Goal: Information Seeking & Learning: Understand process/instructions

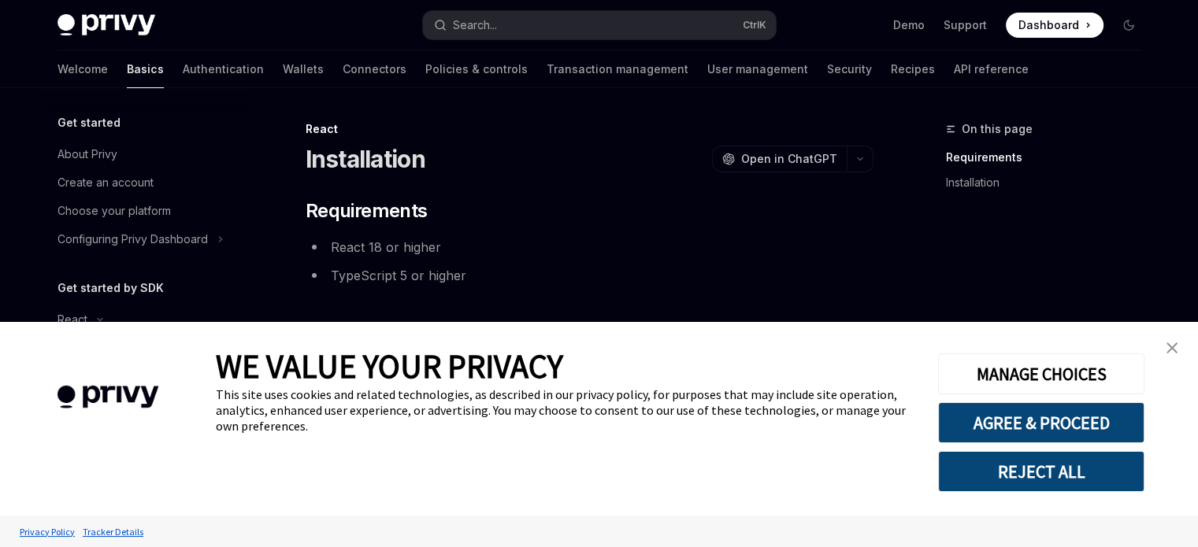
click at [406, 439] on div "WE VALUE YOUR PRIVACY This site uses cookies and related technologies, as descr…" at bounding box center [565, 419] width 699 height 194
click at [1181, 349] on link "close banner" at bounding box center [1172, 348] width 32 height 32
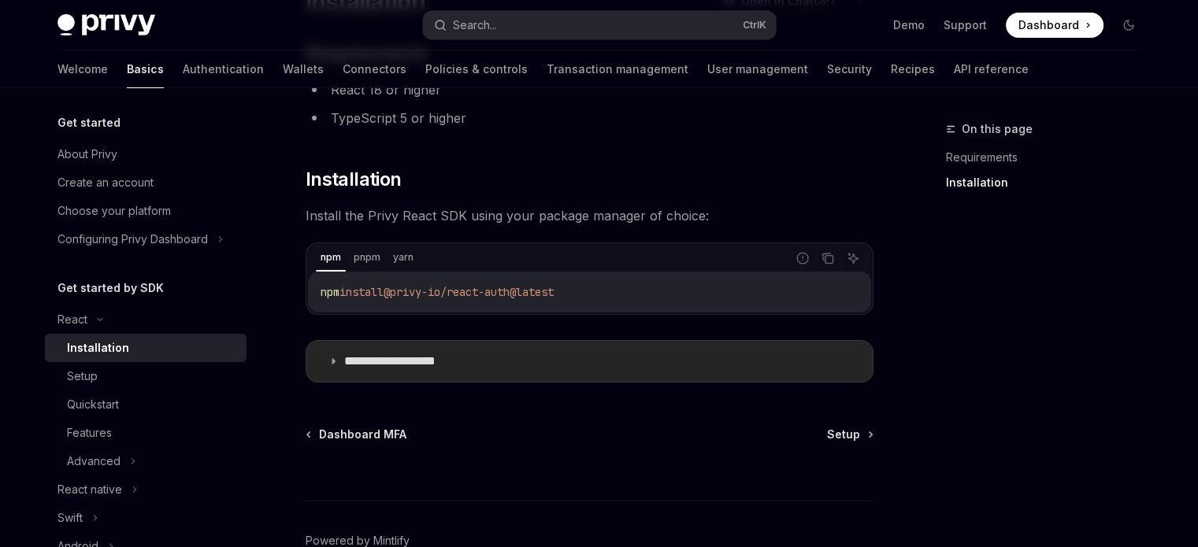
scroll to position [236, 0]
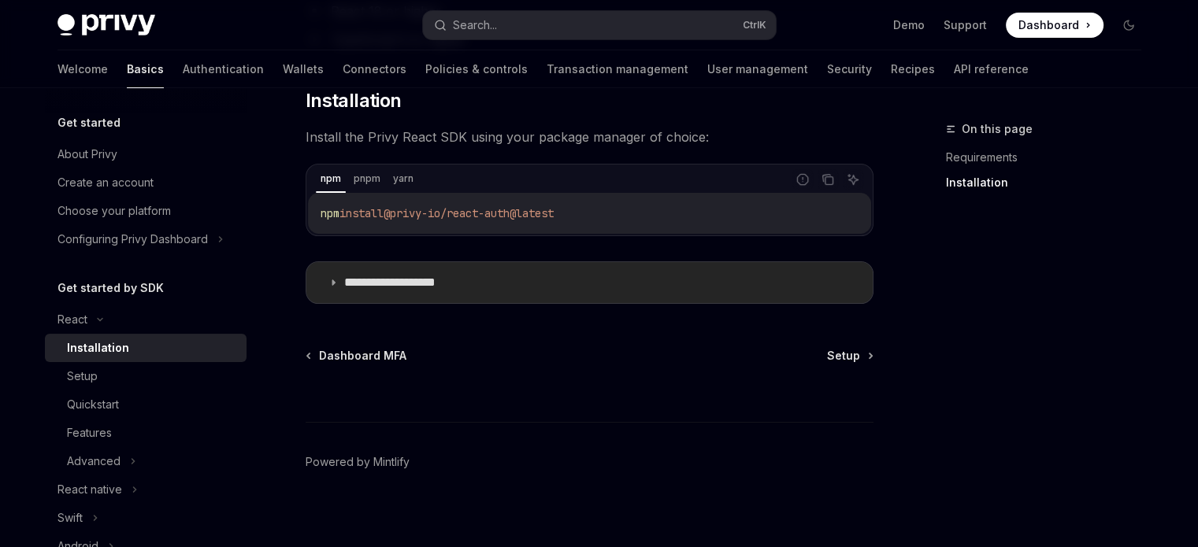
click at [332, 268] on summary "**********" at bounding box center [589, 282] width 566 height 41
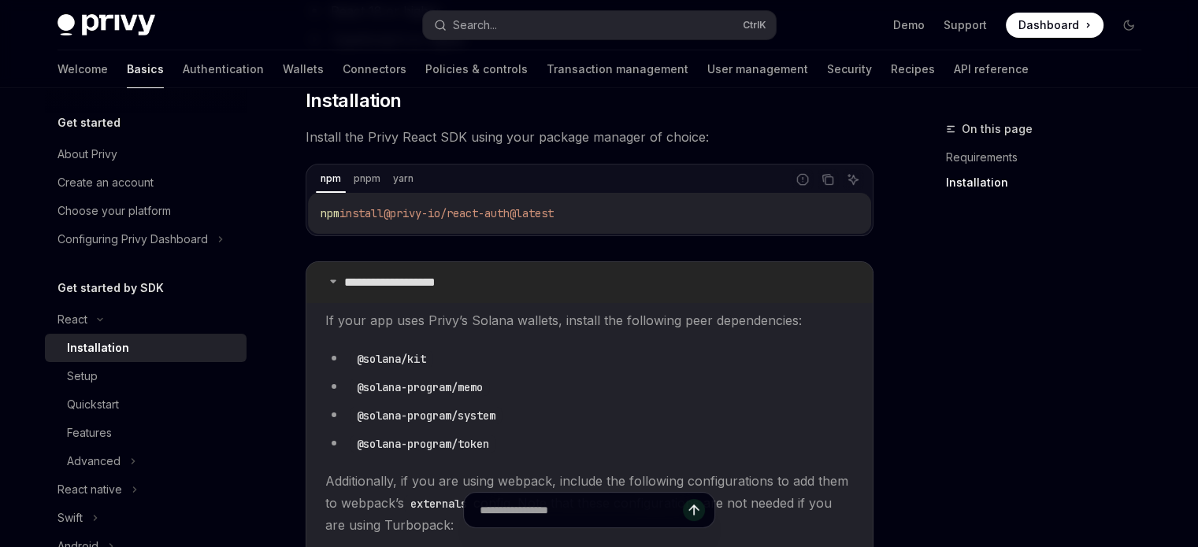
click at [332, 268] on summary "**********" at bounding box center [589, 282] width 566 height 41
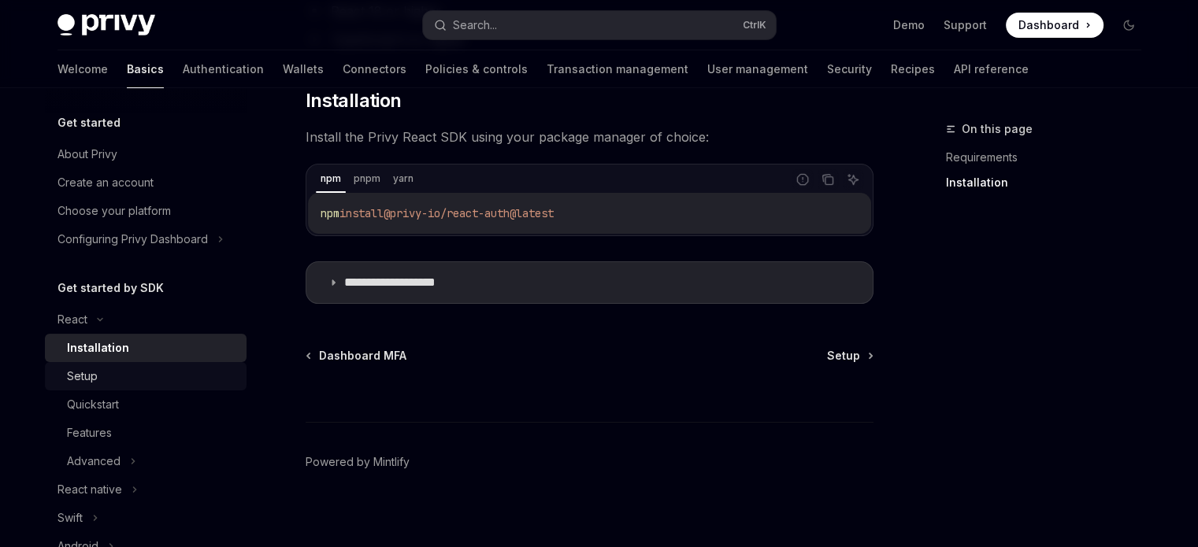
click at [73, 386] on div "Setup" at bounding box center [82, 376] width 31 height 19
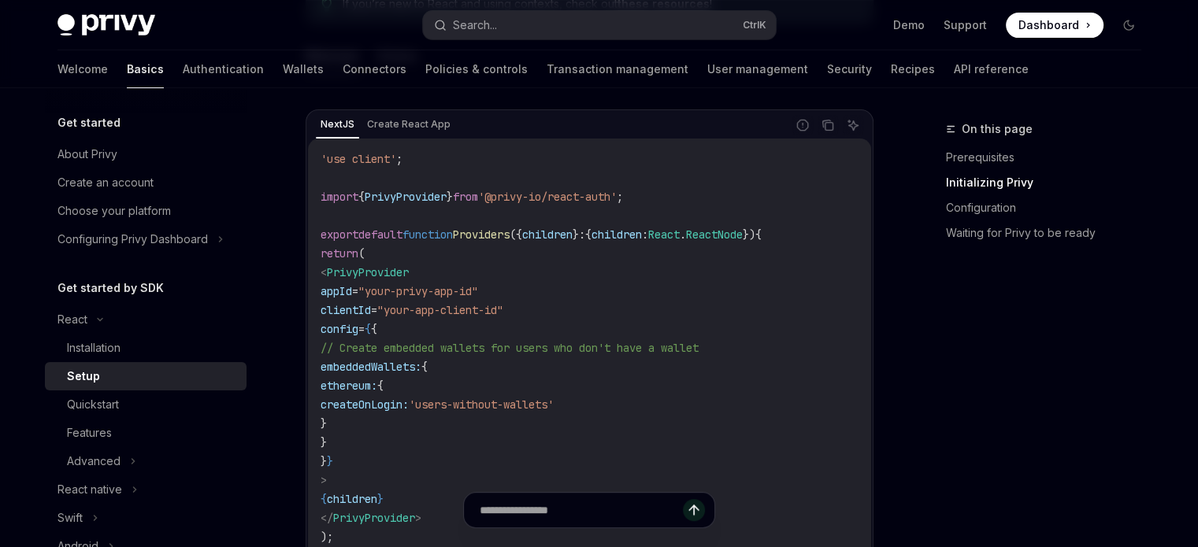
scroll to position [606, 0]
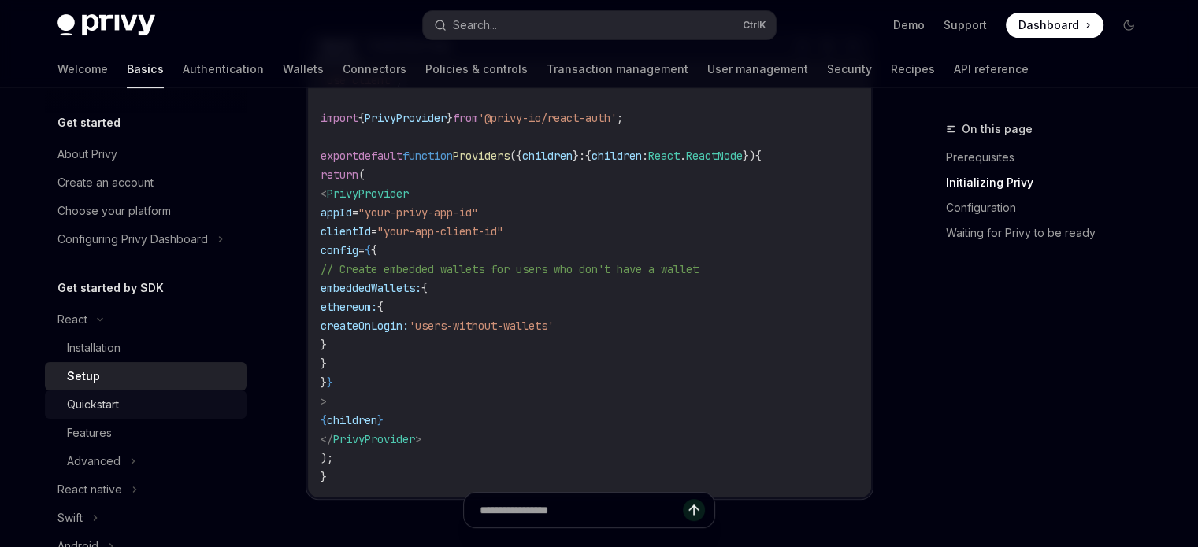
click at [104, 414] on div "Quickstart" at bounding box center [93, 404] width 52 height 19
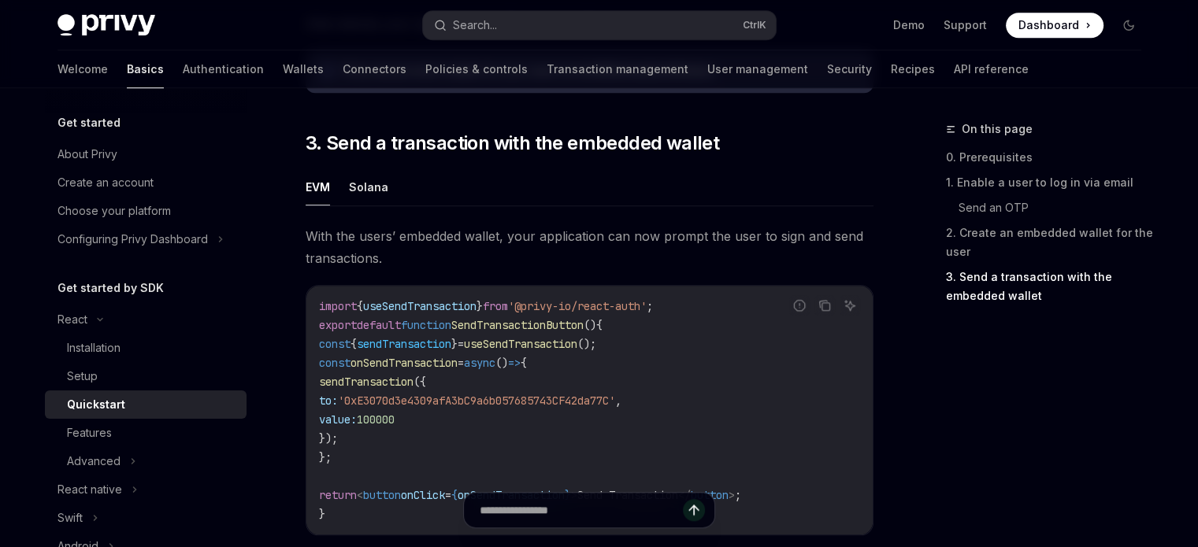
scroll to position [1418, 0]
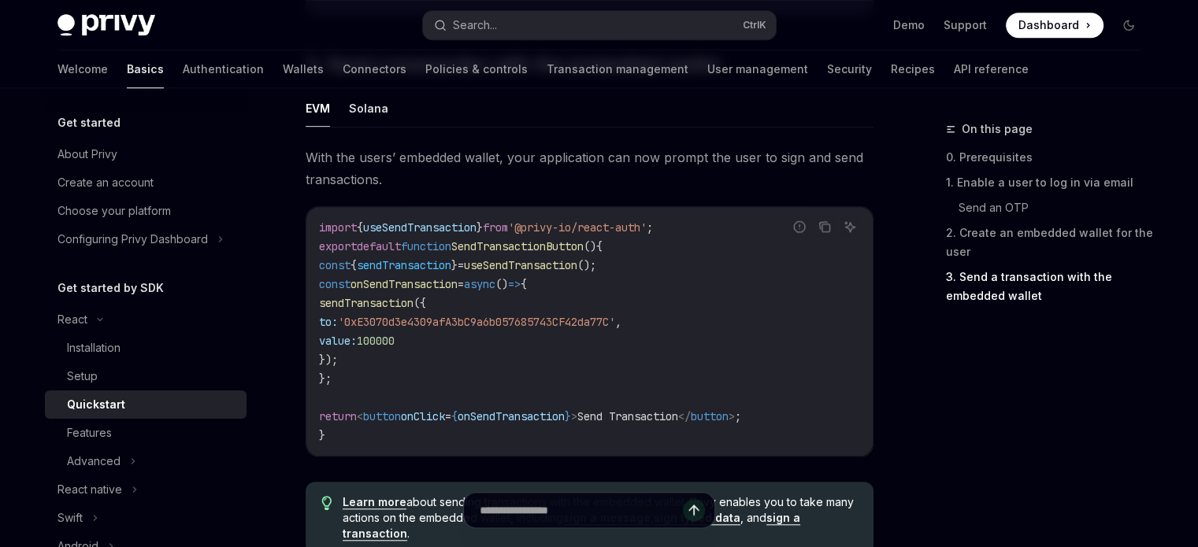
drag, startPoint x: 358, startPoint y: 321, endPoint x: 436, endPoint y: 323, distance: 78.0
click at [436, 323] on span "to: '0xE3070d3e4309afA3bC9a6b057685743CF42da77C' ," at bounding box center [470, 322] width 302 height 14
click at [437, 363] on code "import { useSendTransaction } from '@privy-io/react-auth' ; export default func…" at bounding box center [589, 331] width 541 height 227
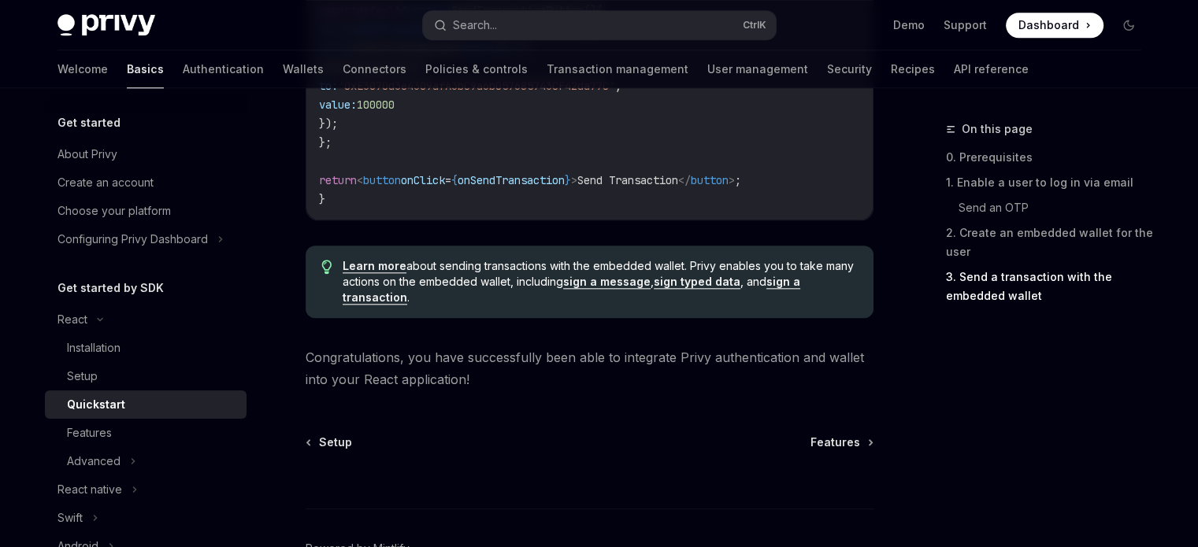
scroll to position [1496, 0]
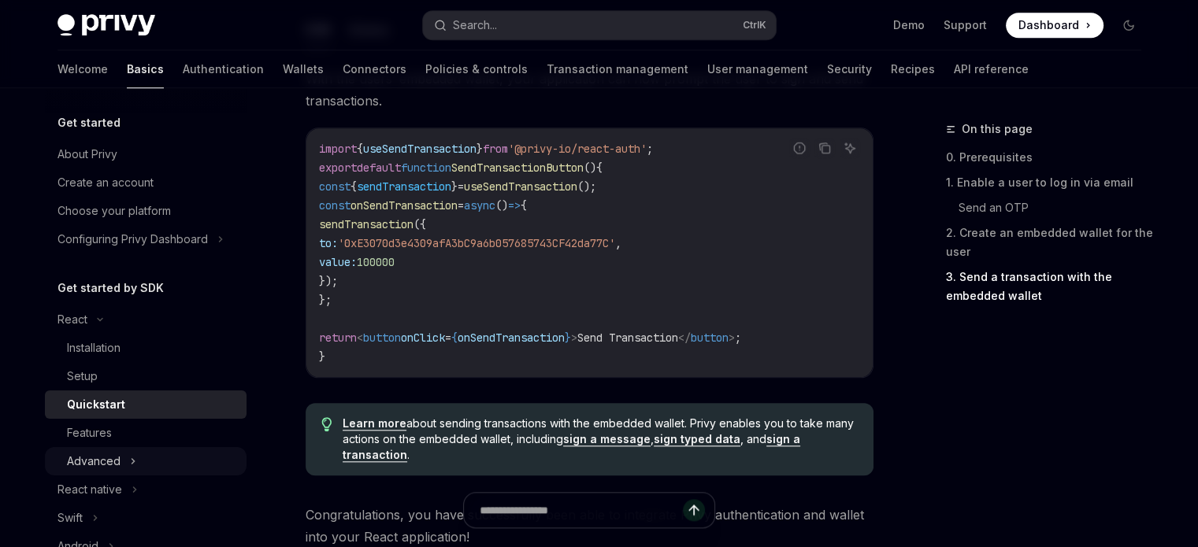
click at [132, 471] on icon at bounding box center [133, 461] width 6 height 19
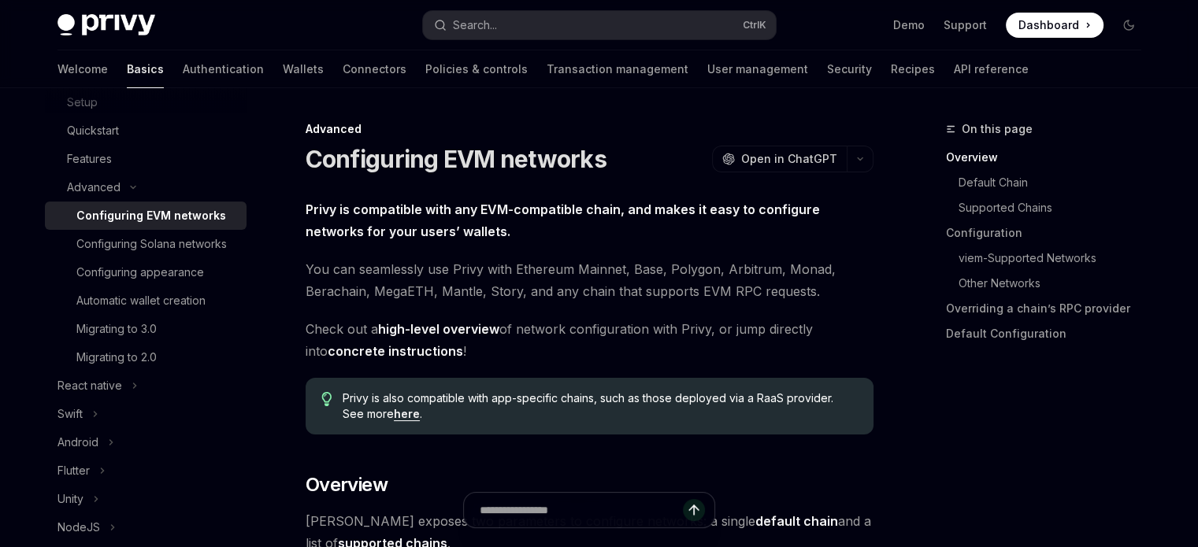
scroll to position [38, 0]
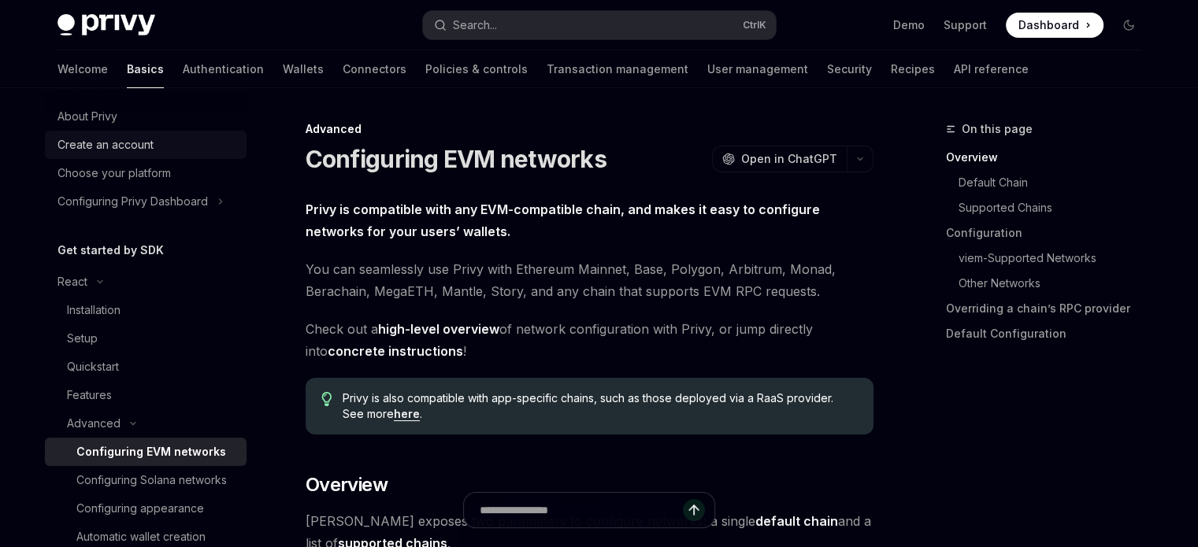
click at [123, 147] on div "Create an account" at bounding box center [105, 144] width 96 height 19
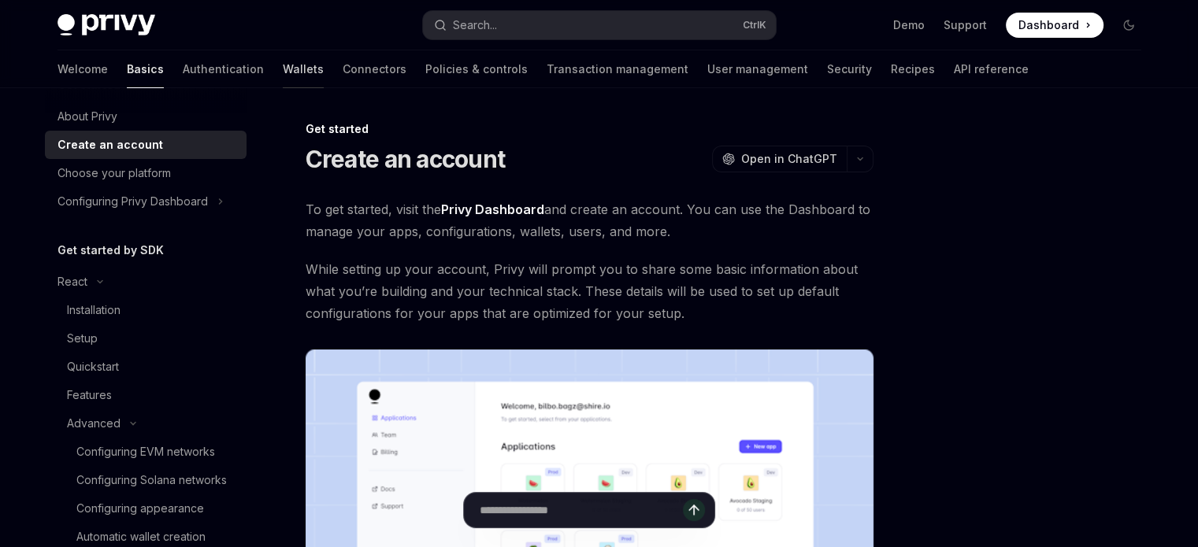
click at [283, 76] on link "Wallets" at bounding box center [303, 69] width 41 height 38
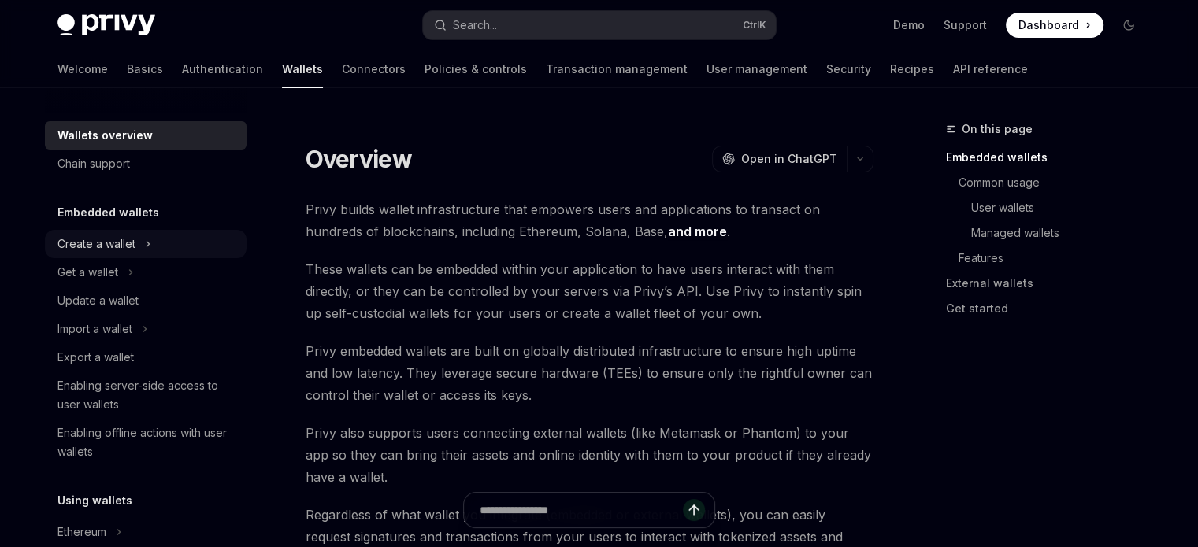
click at [163, 252] on div "Create a wallet" at bounding box center [146, 244] width 202 height 28
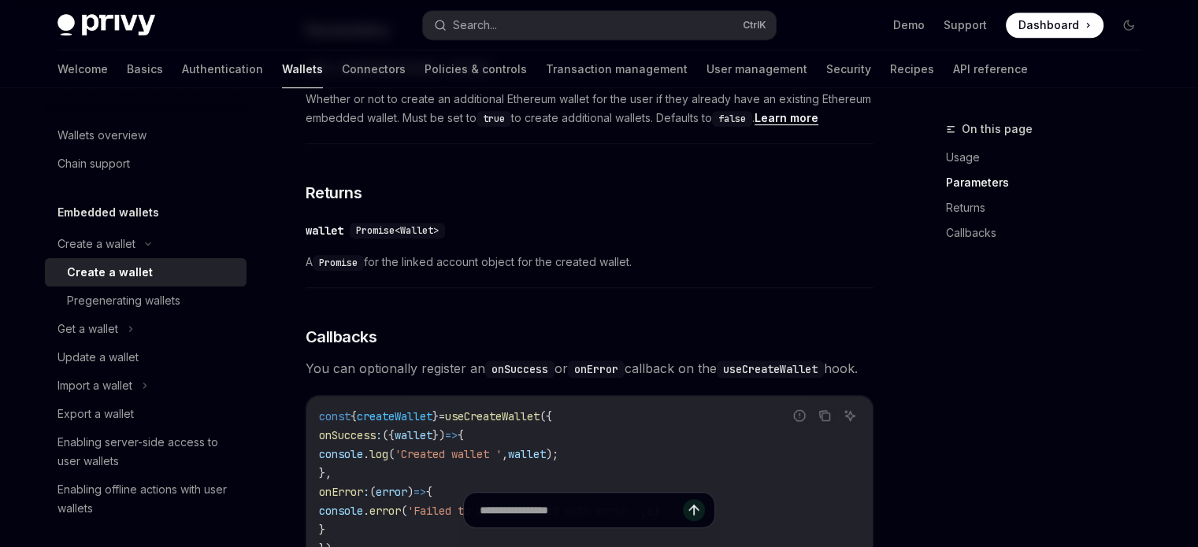
scroll to position [1103, 0]
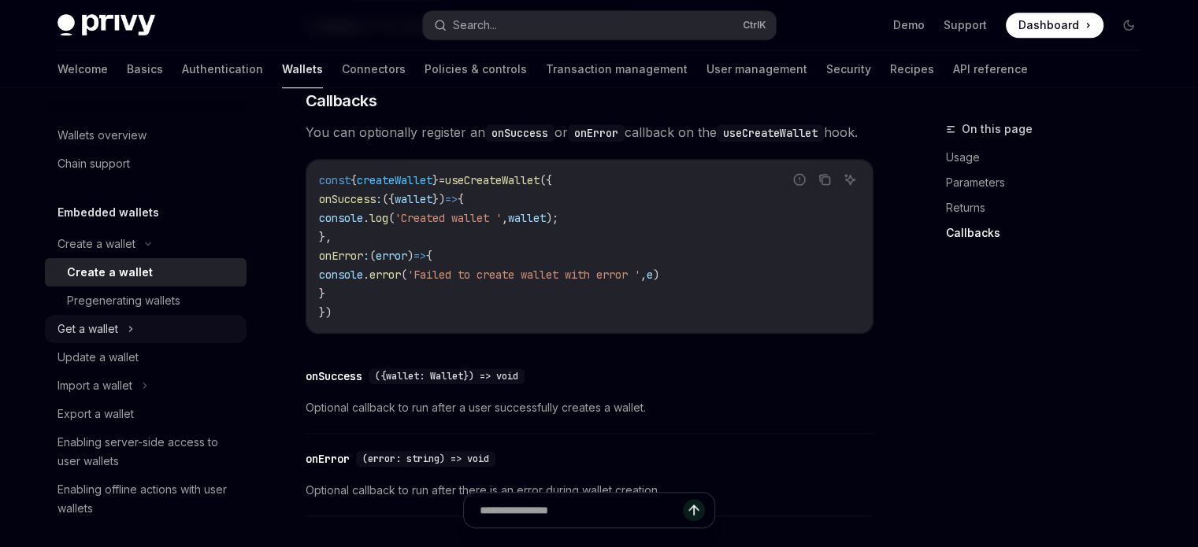
click at [132, 320] on icon at bounding box center [131, 329] width 6 height 19
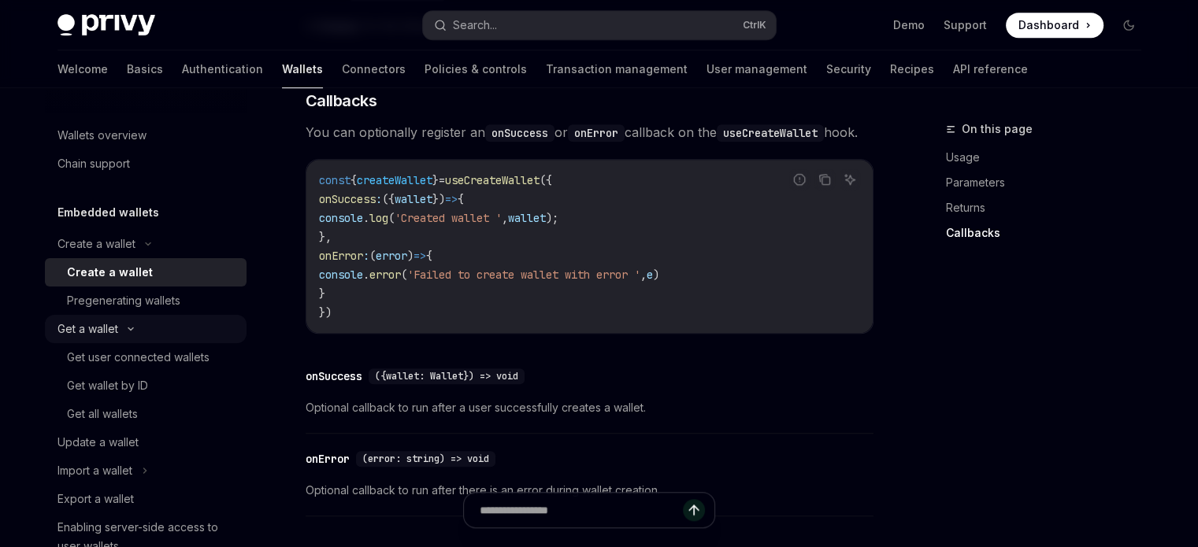
type textarea "*"
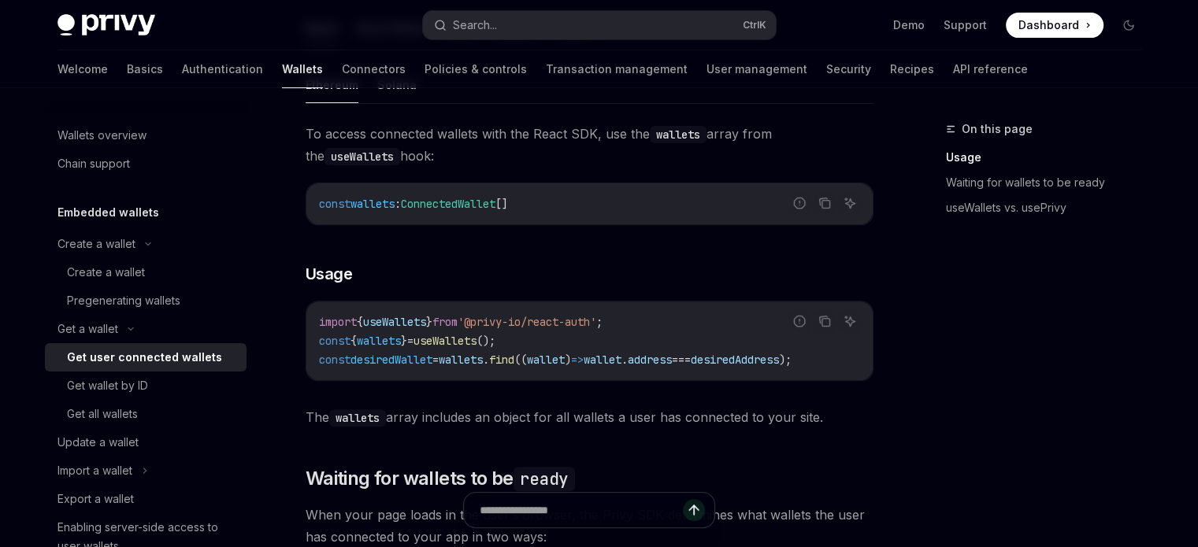
scroll to position [0, 12]
drag, startPoint x: 403, startPoint y: 395, endPoint x: 381, endPoint y: 391, distance: 22.3
click at [381, 391] on div "To access connected wallets with the React SDK, use the wallets array from the …" at bounding box center [590, 276] width 568 height 306
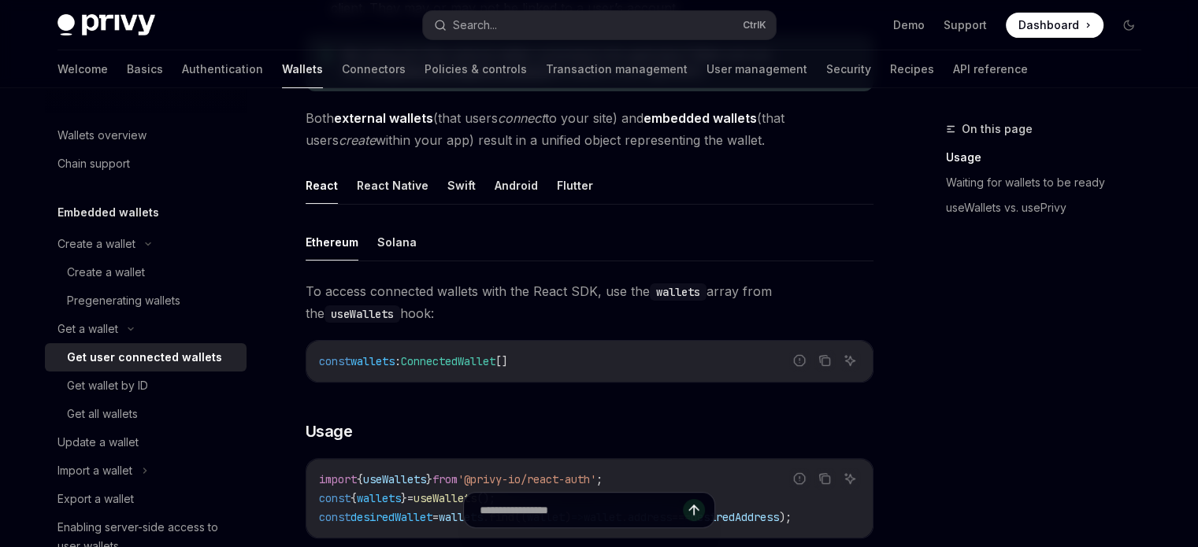
scroll to position [315, 0]
